Goal: Task Accomplishment & Management: Complete application form

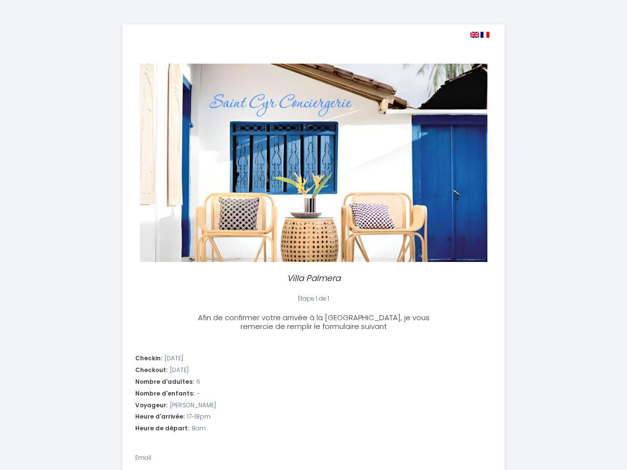
select select
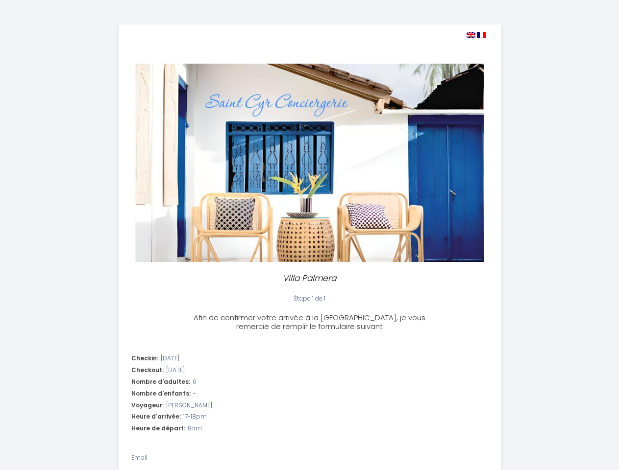
click at [470, 35] on img at bounding box center [470, 35] width 9 height 6
type input "Bonsoir,Etant donné que nous avons 8h de route, nous ferons une estimation de l…"
select select
click at [481, 35] on img at bounding box center [481, 35] width 9 height 6
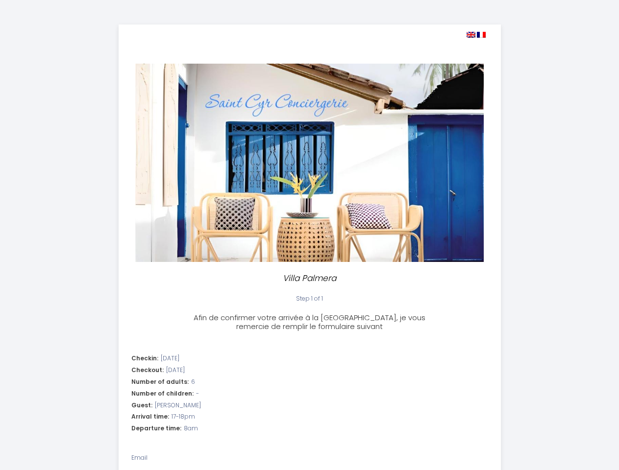
type input "Bonsoir,Etant donné que nous avons 8h de route, nous ferons une estimation de l…"
select select
